Goal: Task Accomplishment & Management: Complete application form

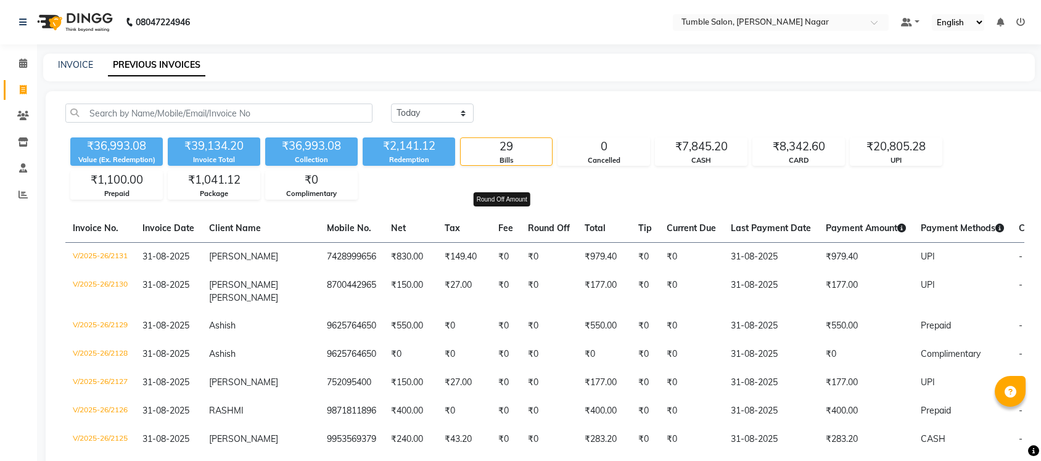
select select "[DATE]"
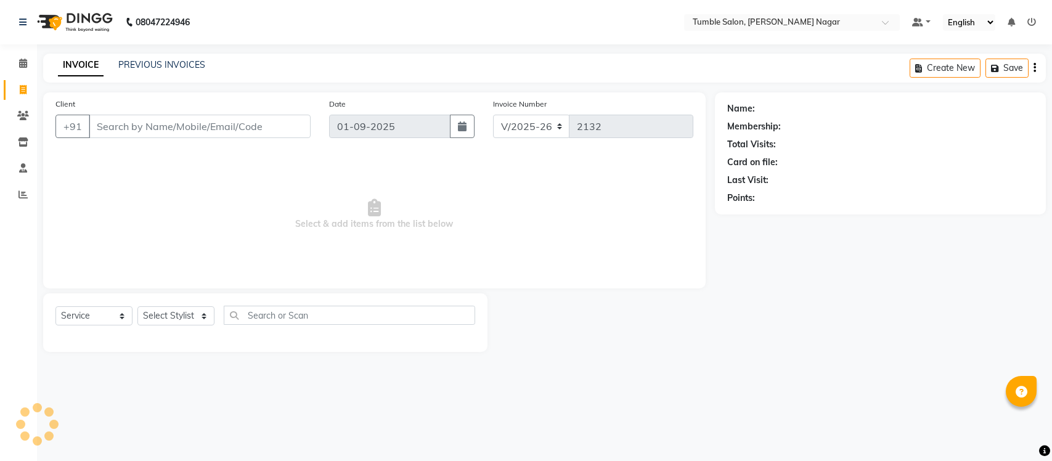
select select "8207"
select select "service"
click at [168, 65] on link "PREVIOUS INVOICES" at bounding box center [161, 64] width 87 height 11
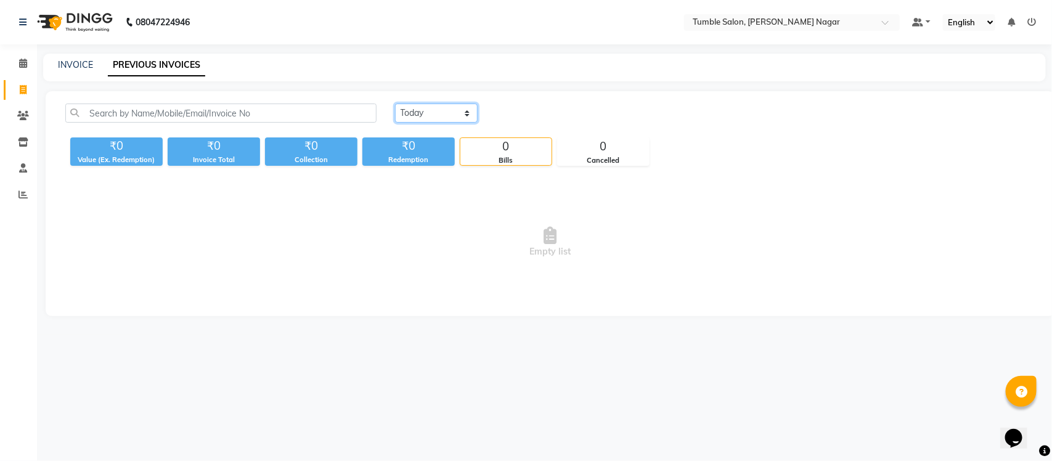
click at [404, 112] on select "Today Yesterday Custom Range" at bounding box center [436, 113] width 83 height 19
select select "[DATE]"
click at [395, 104] on select "Today Yesterday Custom Range" at bounding box center [436, 113] width 83 height 19
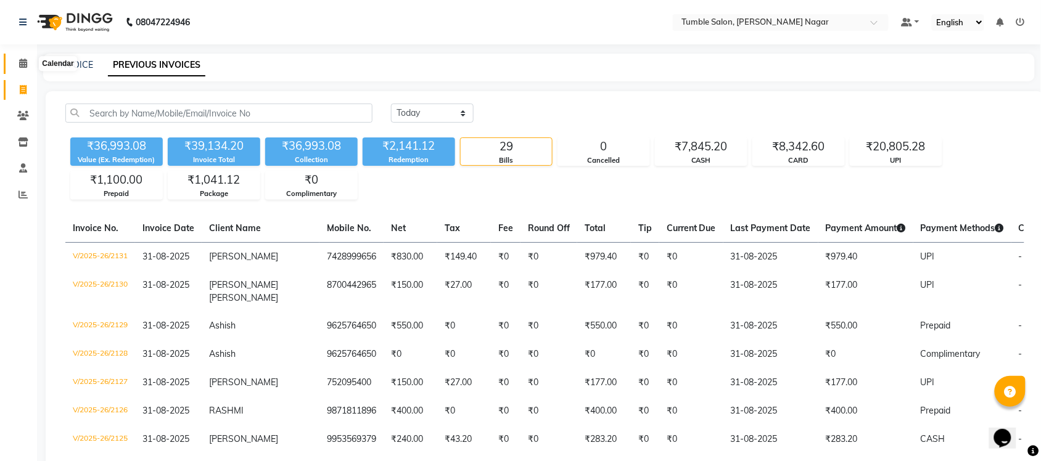
click at [25, 65] on icon at bounding box center [23, 63] width 8 height 9
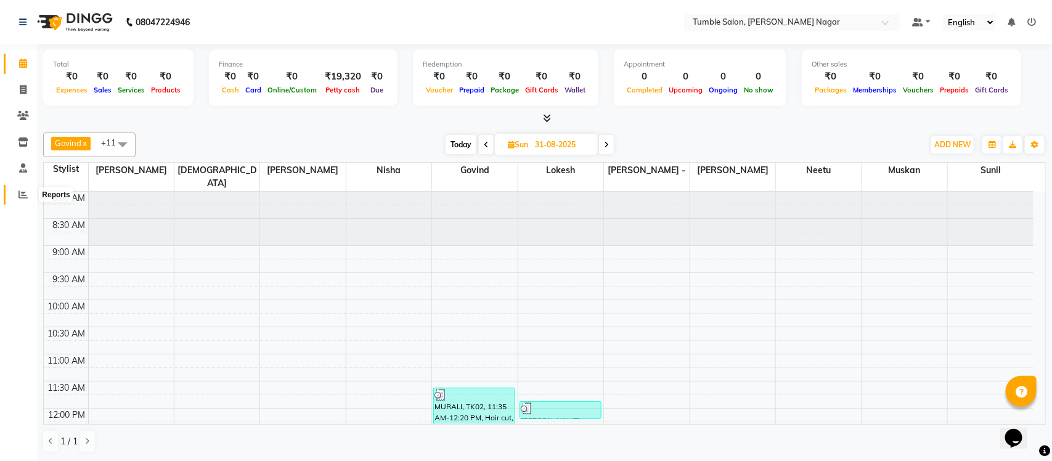
click at [20, 195] on icon at bounding box center [22, 194] width 9 height 9
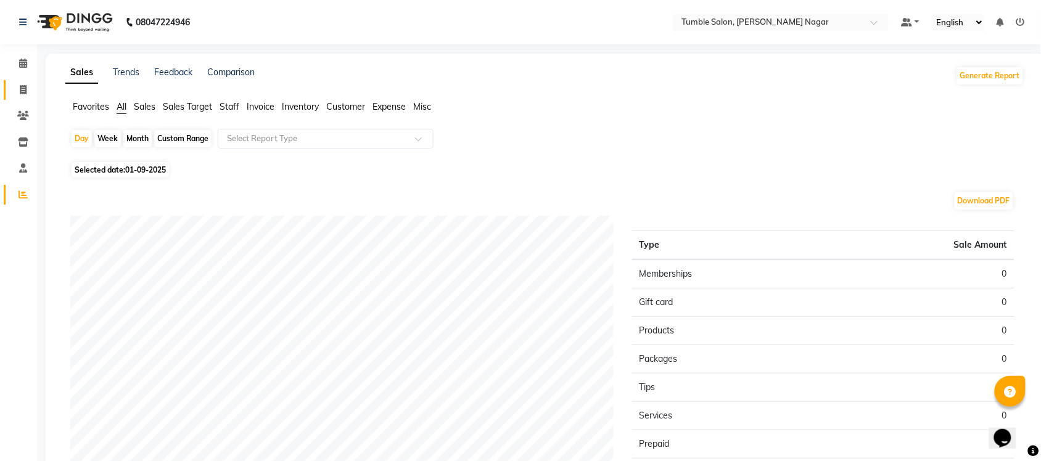
click at [31, 81] on link "Invoice" at bounding box center [19, 90] width 30 height 20
select select "service"
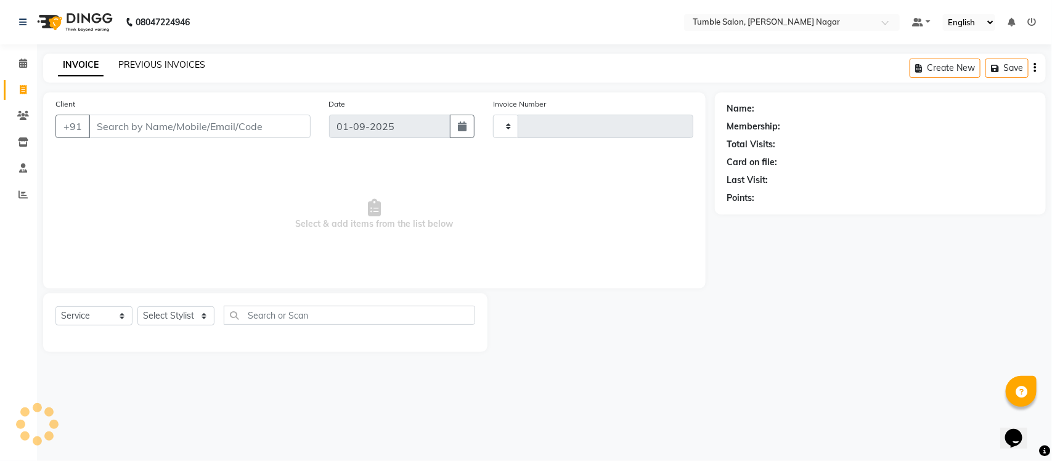
click at [166, 66] on link "PREVIOUS INVOICES" at bounding box center [161, 64] width 87 height 11
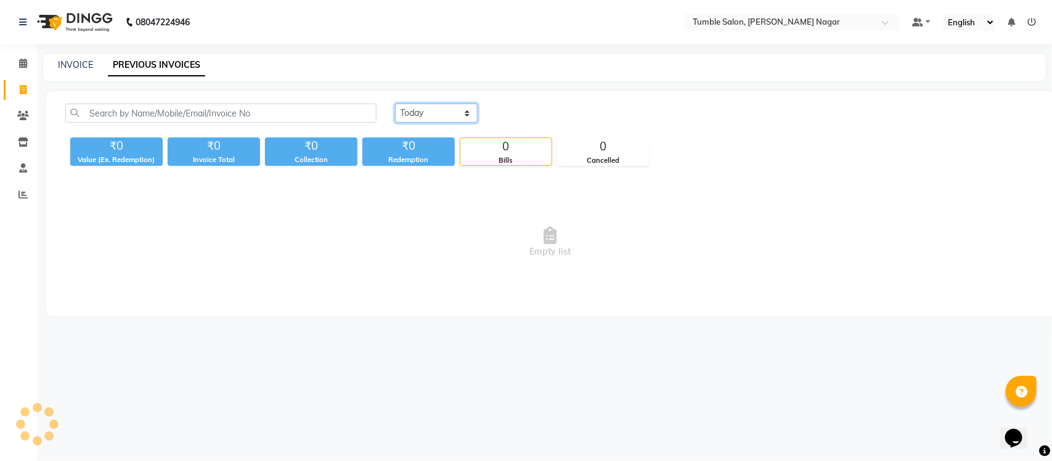
click at [416, 114] on select "Today Yesterday Custom Range" at bounding box center [436, 113] width 83 height 19
select select "[DATE]"
click at [395, 104] on select "Today Yesterday Custom Range" at bounding box center [436, 113] width 83 height 19
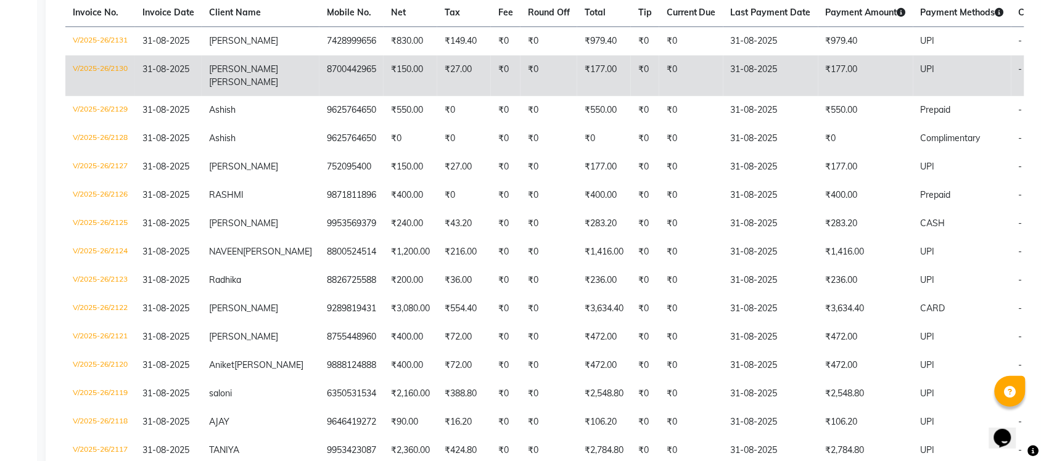
scroll to position [199, 0]
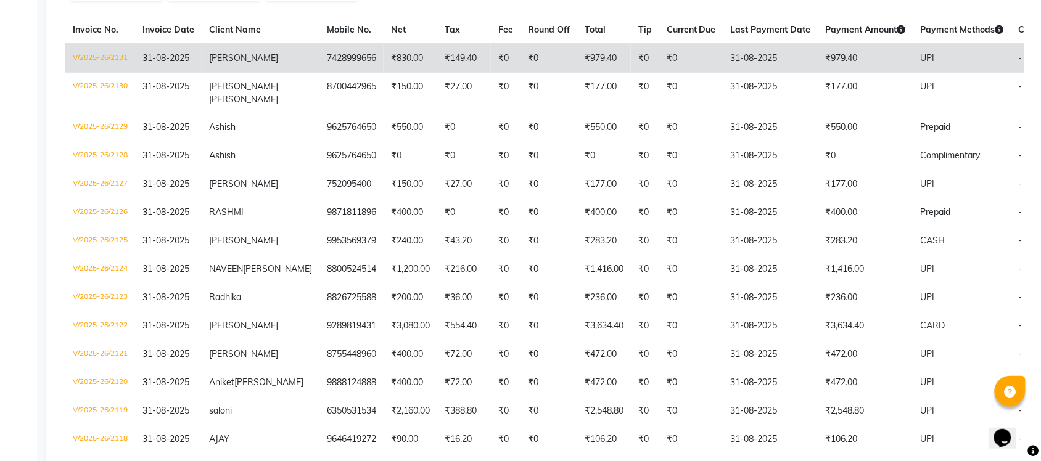
click at [91, 56] on td "V/2025-26/2131" at bounding box center [100, 58] width 70 height 29
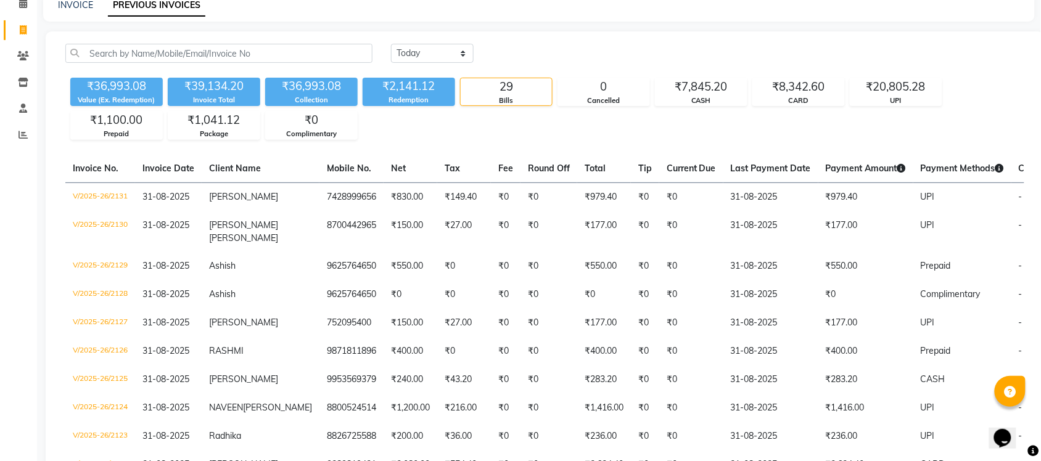
scroll to position [0, 0]
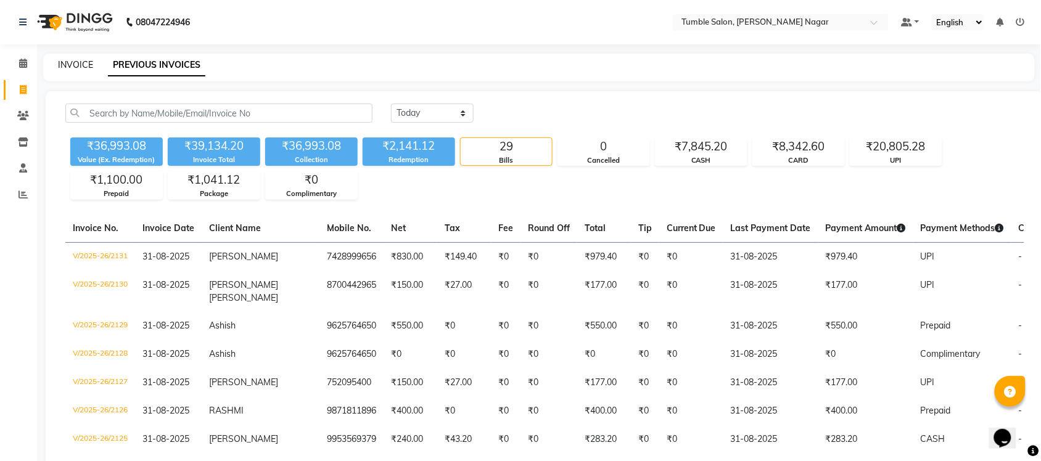
click at [71, 63] on link "INVOICE" at bounding box center [75, 64] width 35 height 11
select select "service"
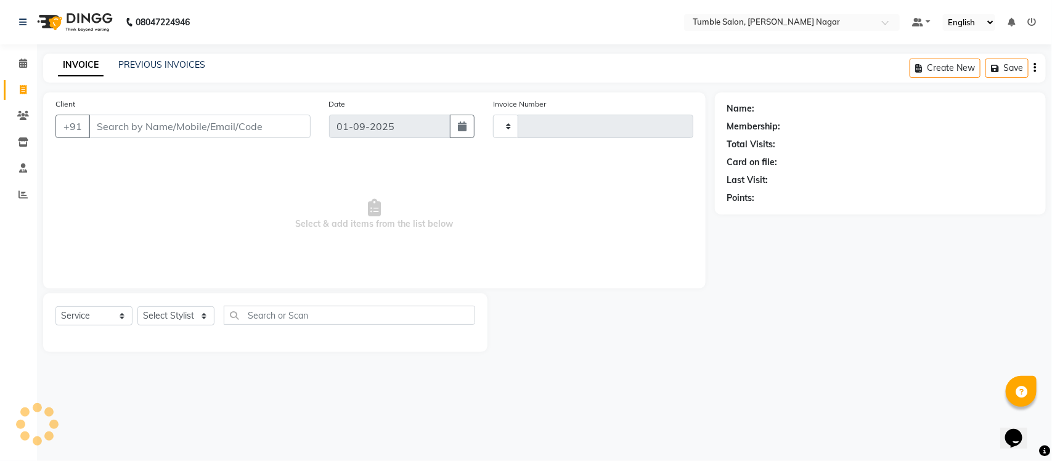
type input "2132"
select select "8207"
click at [25, 190] on icon at bounding box center [22, 194] width 9 height 9
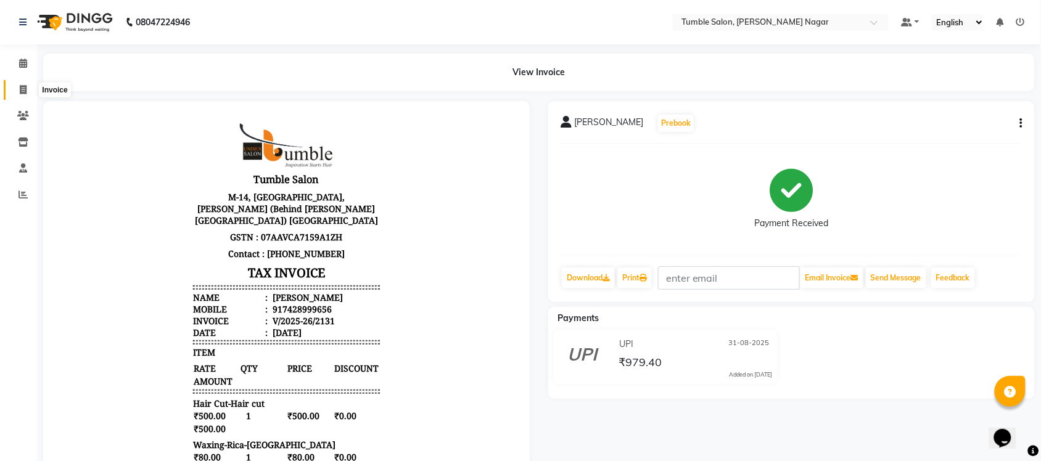
click at [17, 88] on span at bounding box center [23, 90] width 22 height 14
select select "8207"
select select "service"
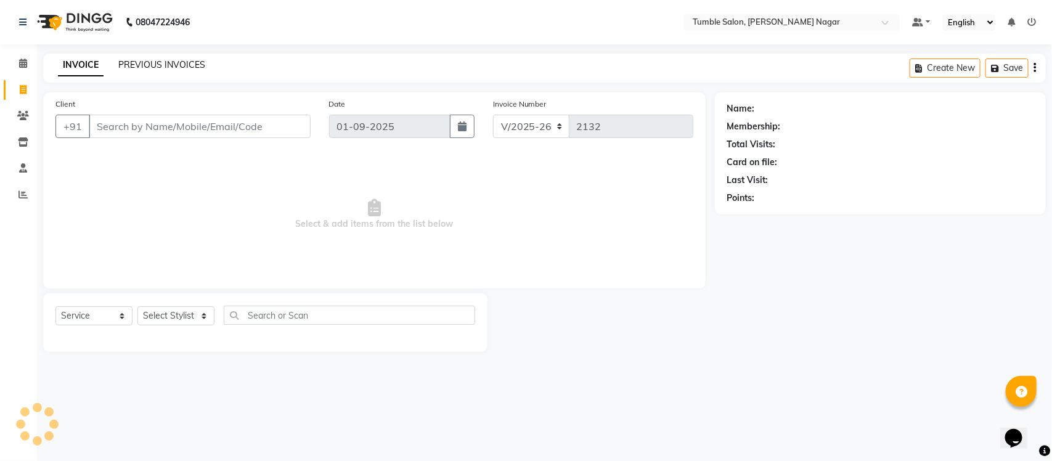
drag, startPoint x: 166, startPoint y: 54, endPoint x: 168, endPoint y: 66, distance: 12.5
click at [168, 66] on div "INVOICE PREVIOUS INVOICES Create New Save" at bounding box center [544, 68] width 1003 height 29
click at [168, 66] on link "PREVIOUS INVOICES" at bounding box center [161, 64] width 87 height 11
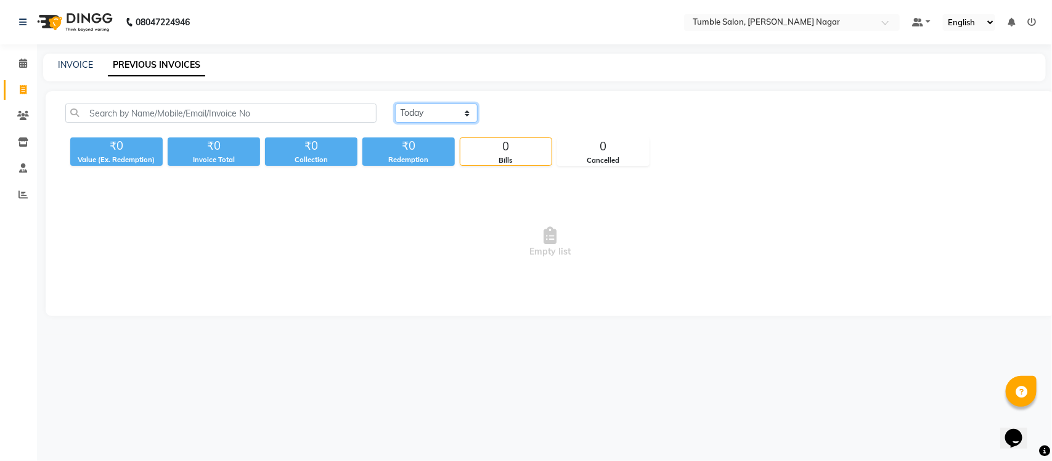
drag, startPoint x: 445, startPoint y: 110, endPoint x: 443, endPoint y: 120, distance: 10.6
click at [445, 110] on select "Today Yesterday Custom Range" at bounding box center [436, 113] width 83 height 19
click at [395, 104] on select "Today Yesterday Custom Range" at bounding box center [436, 113] width 83 height 19
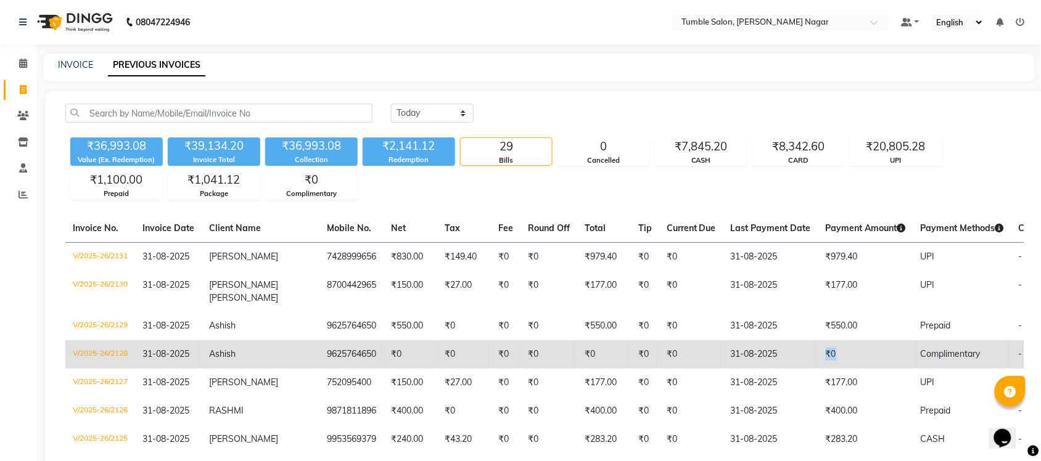
drag, startPoint x: 871, startPoint y: 371, endPoint x: 761, endPoint y: 350, distance: 111.6
click at [761, 350] on tr "V/2025-26/2128 31-08-2025 Ashish 9625764650 ₹0 ₹0 ₹0 ₹0 ₹0 ₹0 ₹0 31-08-2025 ₹0 …" at bounding box center [597, 354] width 1064 height 28
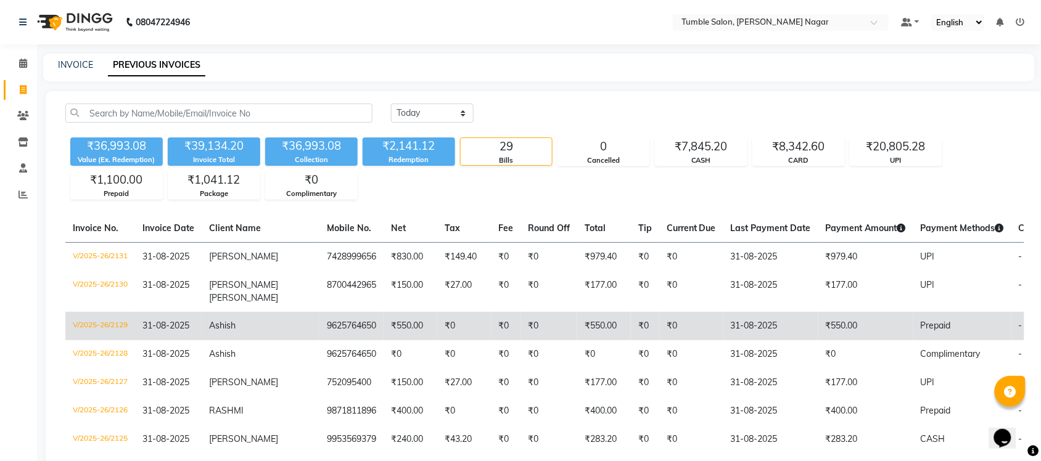
click at [763, 335] on td "31-08-2025" at bounding box center [770, 326] width 95 height 28
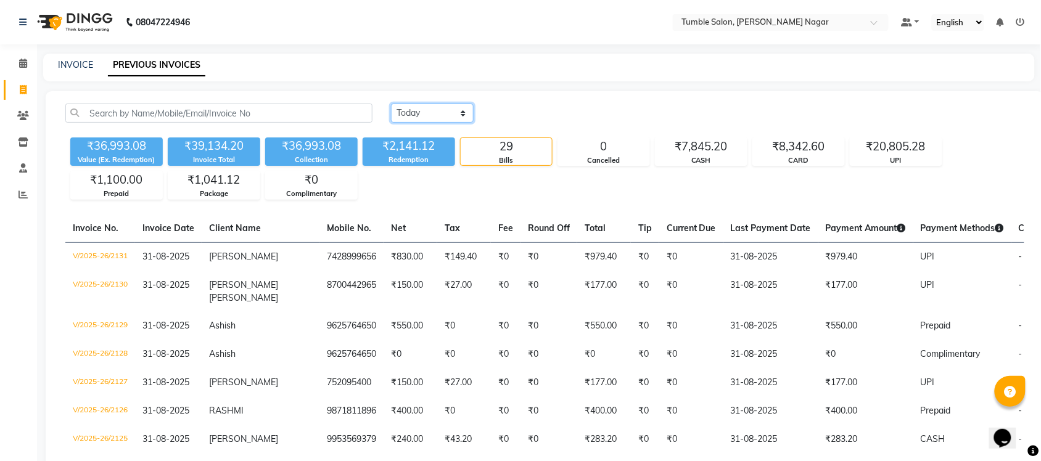
click at [445, 106] on select "Today Yesterday Custom Range" at bounding box center [432, 113] width 83 height 19
click at [391, 104] on select "Today Yesterday Custom Range" at bounding box center [432, 113] width 83 height 19
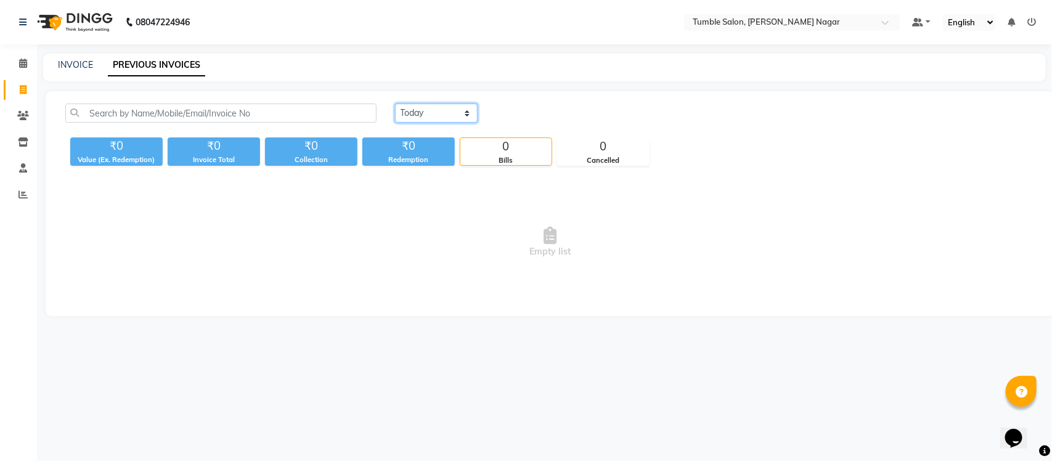
click at [432, 113] on select "Today Yesterday Custom Range" at bounding box center [436, 113] width 83 height 19
select select "[DATE]"
click at [395, 104] on select "Today Yesterday Custom Range" at bounding box center [436, 113] width 83 height 19
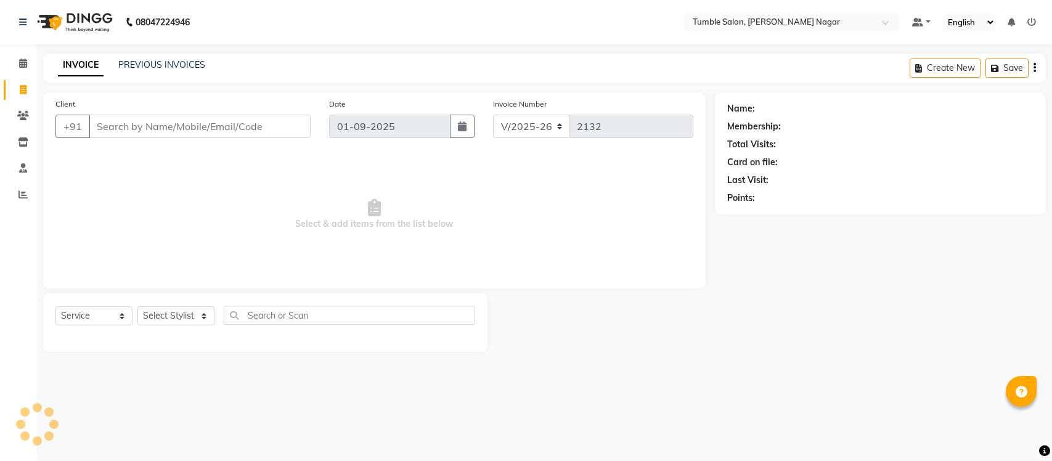
select select "8207"
select select "service"
click at [198, 322] on select "Select Stylist Finance id Fiza Abbasi Govind Krishna Lokesh Mahender Muskan Nee…" at bounding box center [175, 315] width 77 height 19
select select "89715"
click at [137, 306] on select "Select Stylist Finance id Fiza Abbasi Govind Krishna Lokesh Mahender Muskan Nee…" at bounding box center [175, 315] width 77 height 19
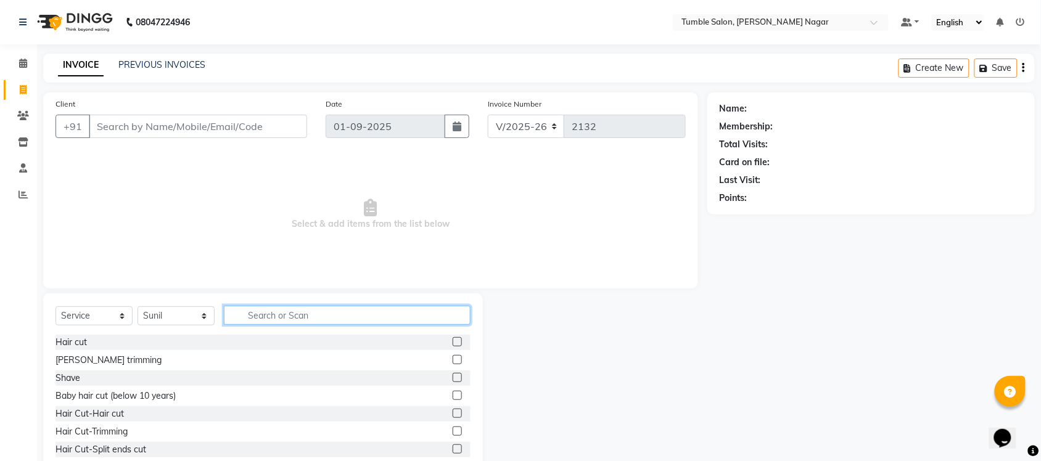
click at [308, 310] on input "text" at bounding box center [347, 315] width 247 height 19
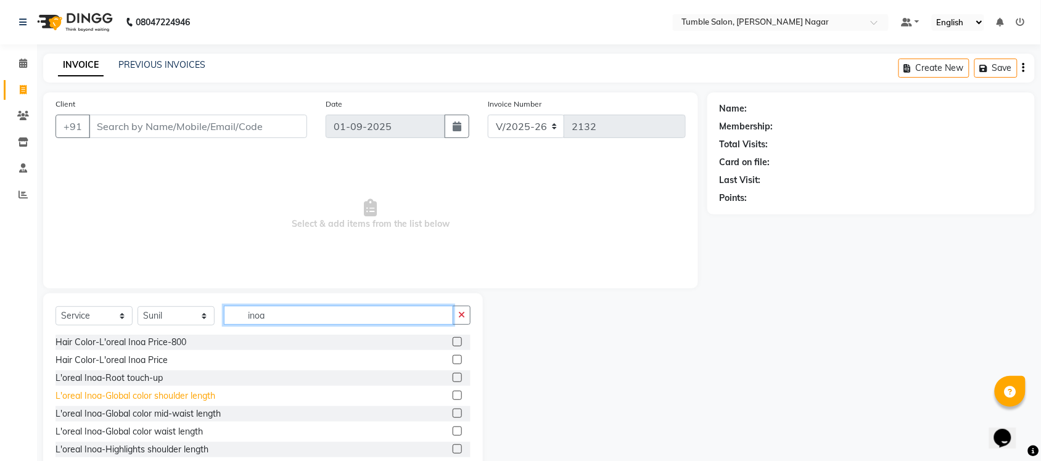
type input "inoa"
click at [114, 395] on div "L'oreal Inoa-Global color shoulder length" at bounding box center [135, 396] width 160 height 13
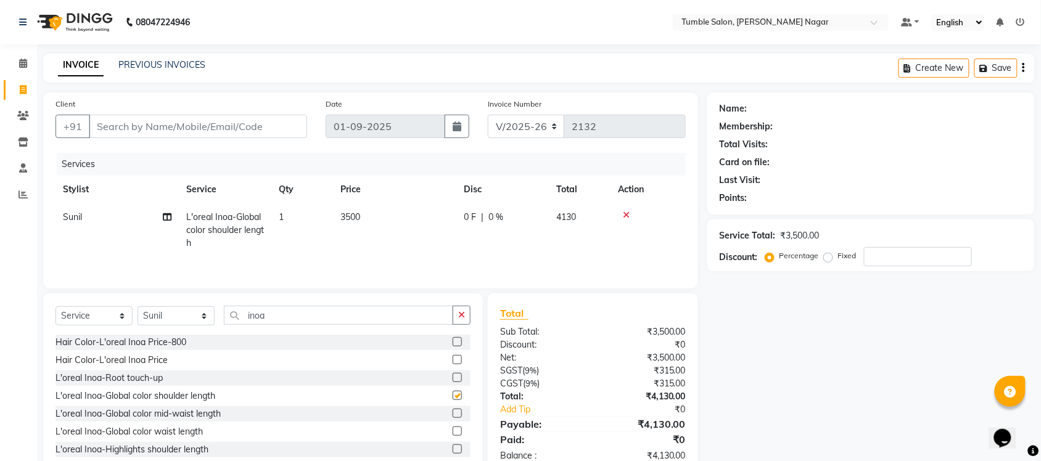
checkbox input "false"
drag, startPoint x: 555, startPoint y: 213, endPoint x: 578, endPoint y: 218, distance: 23.2
click at [578, 218] on td "4130" at bounding box center [580, 230] width 62 height 54
select select "89715"
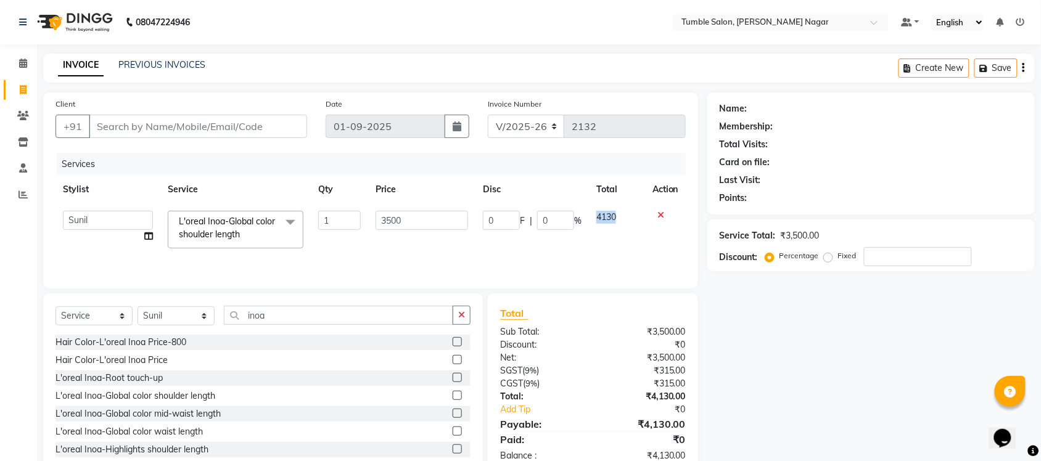
click at [607, 247] on td "4130" at bounding box center [617, 229] width 56 height 52
click at [463, 318] on icon "button" at bounding box center [461, 315] width 7 height 9
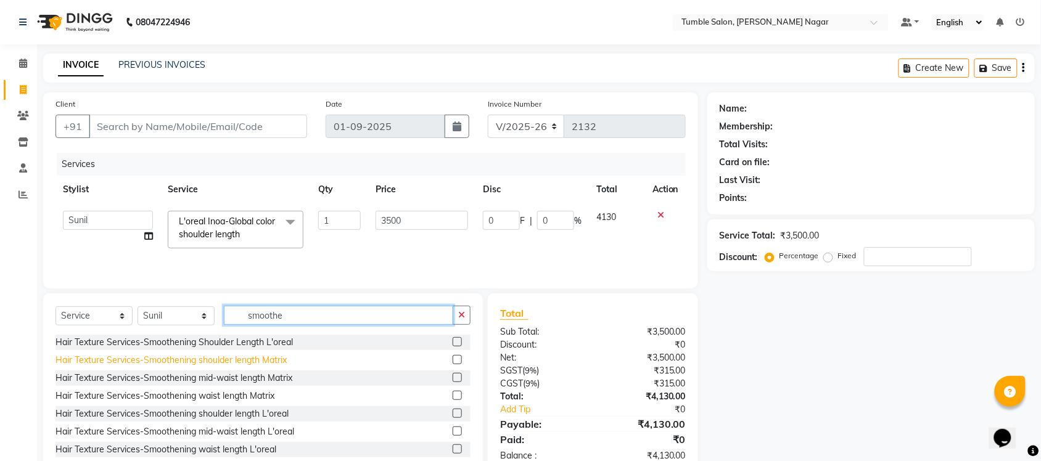
type input "smoothe"
click at [125, 363] on div "Hair Texture Services-Smoothening shoulder length Matrix" at bounding box center [170, 360] width 231 height 13
checkbox input "false"
